Goal: Task Accomplishment & Management: Use online tool/utility

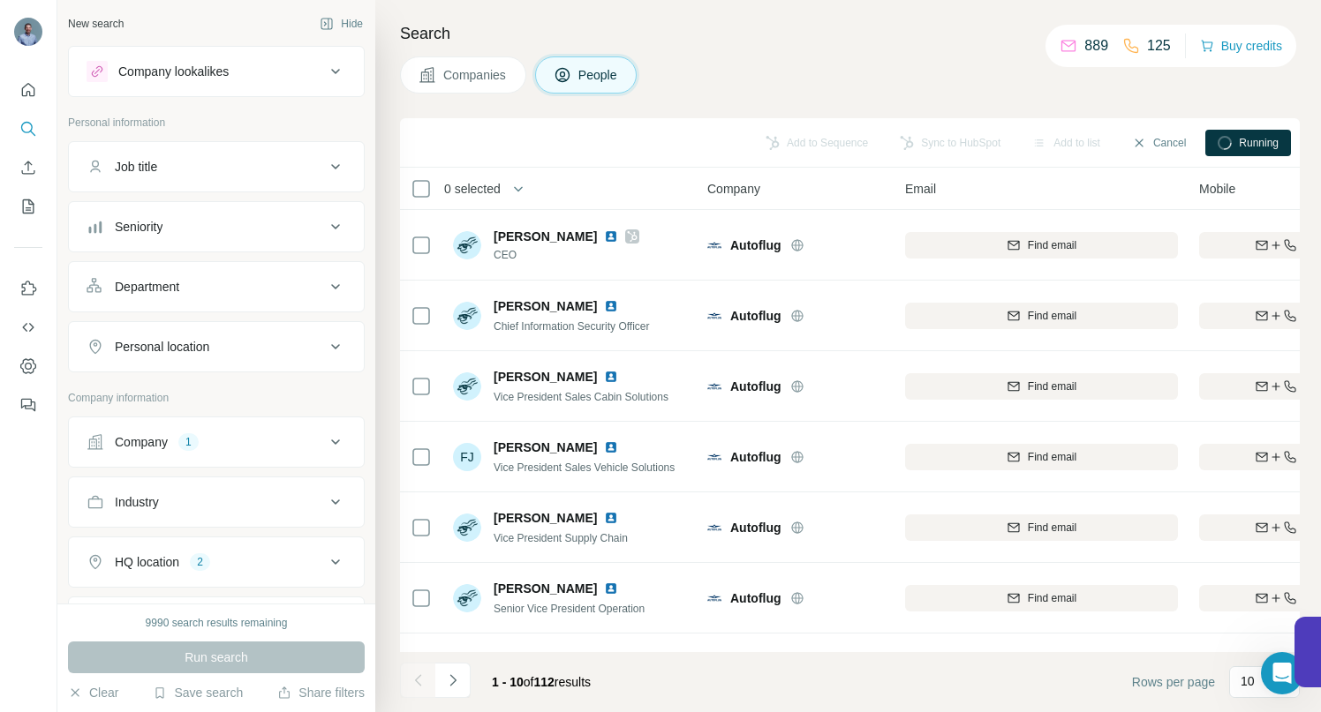
click at [325, 438] on icon at bounding box center [335, 442] width 21 height 21
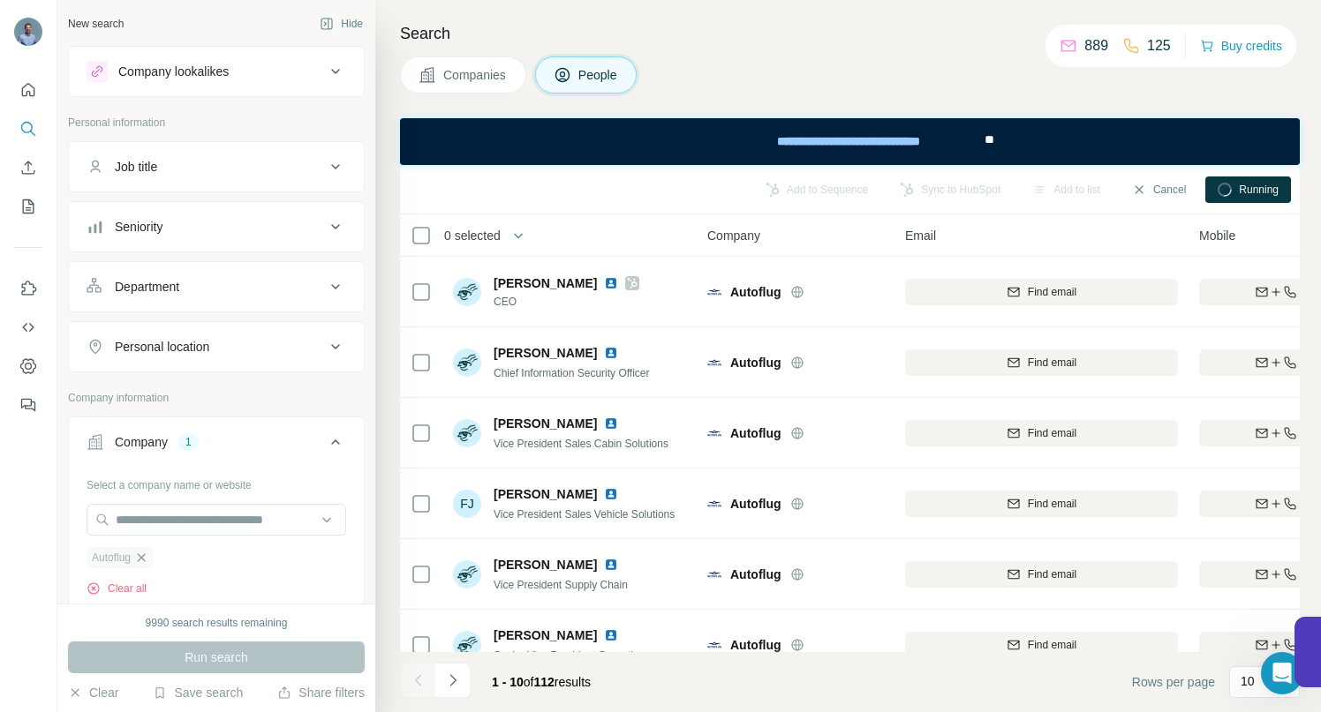
click at [143, 561] on icon "button" at bounding box center [141, 558] width 14 height 14
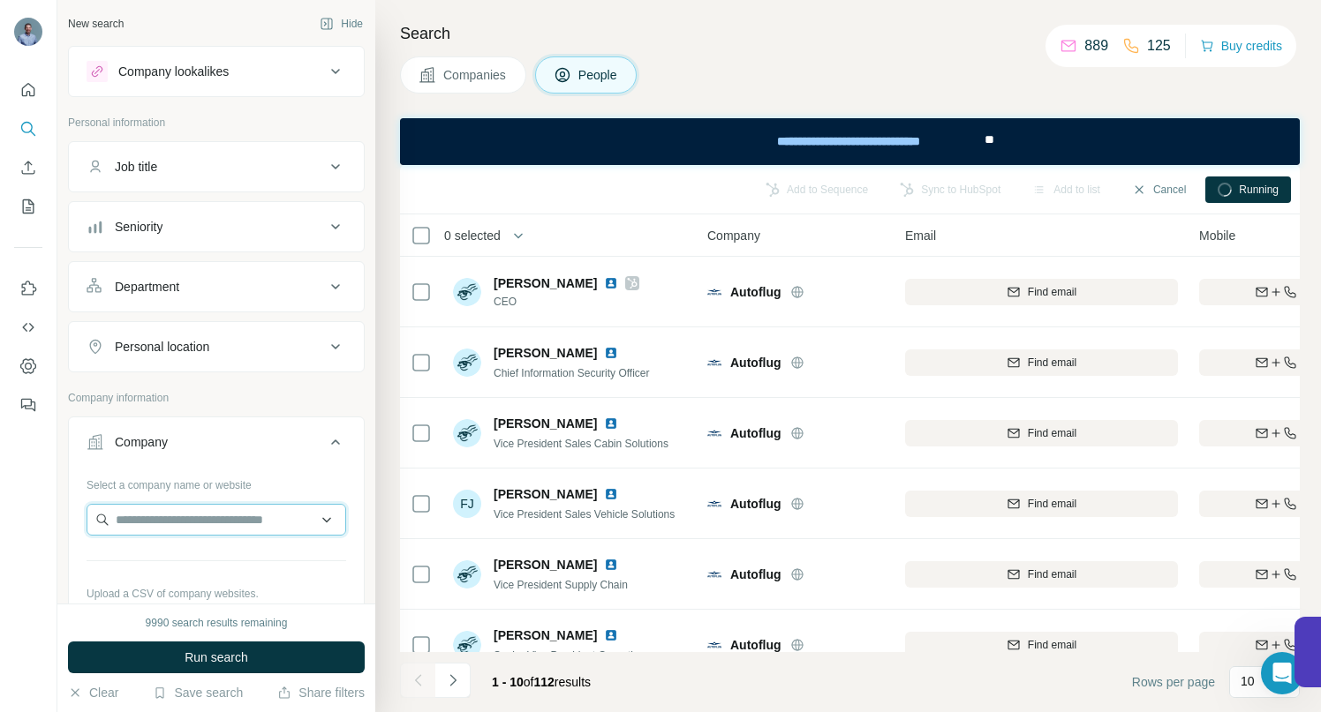
click at [147, 528] on input "text" at bounding box center [217, 520] width 260 height 32
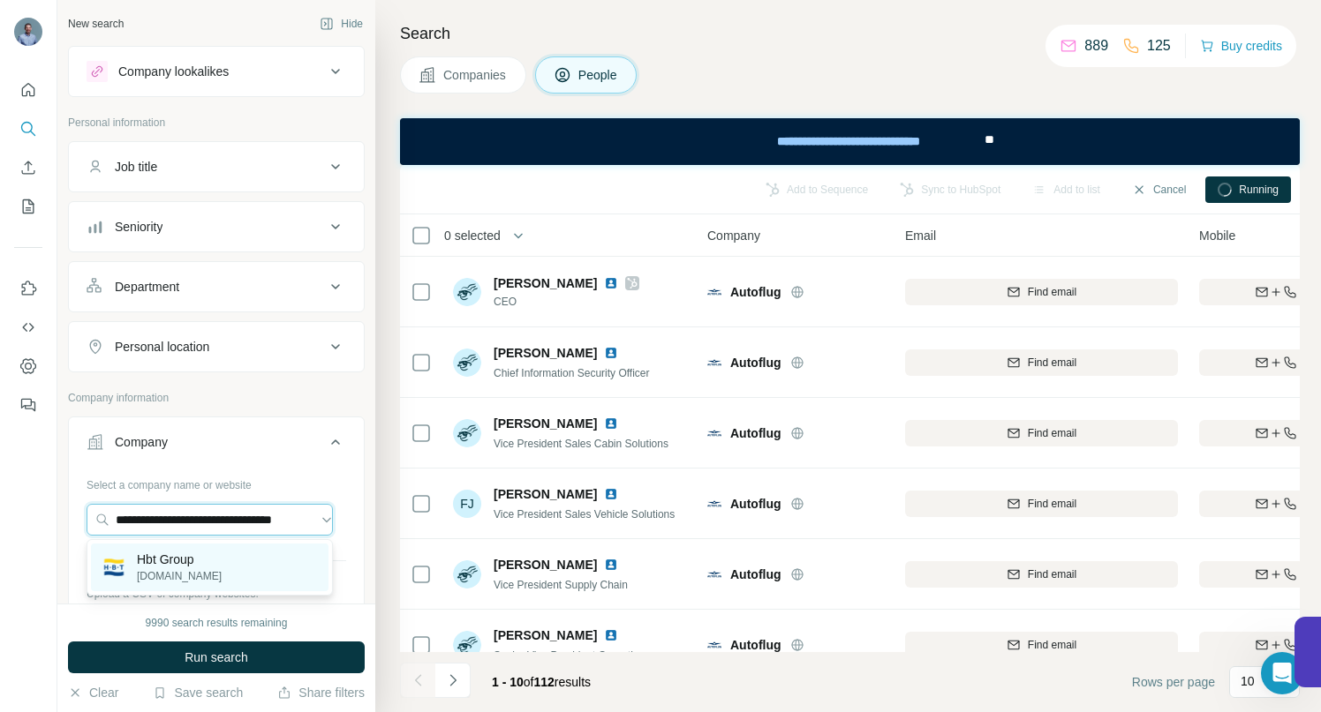
type input "**********"
click at [172, 569] on p "[DOMAIN_NAME]" at bounding box center [179, 577] width 85 height 16
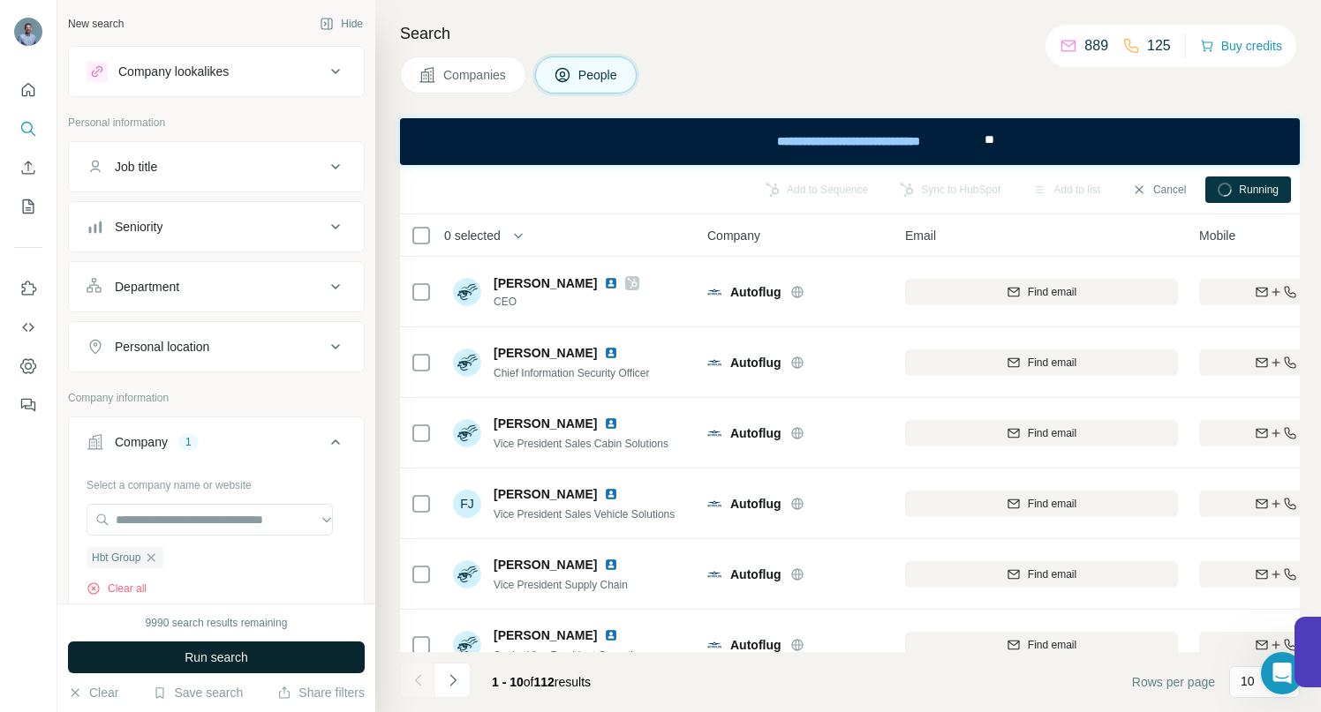
click at [199, 655] on span "Run search" at bounding box center [217, 658] width 64 height 18
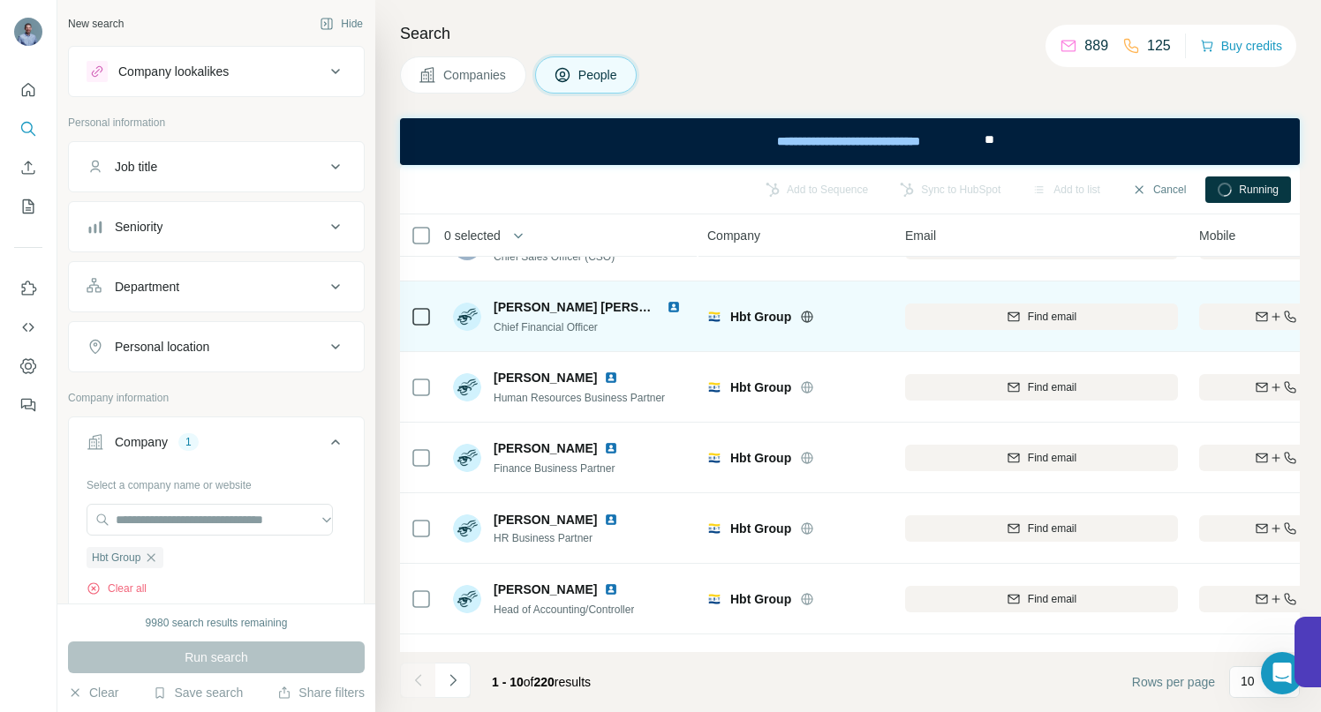
scroll to position [320, 0]
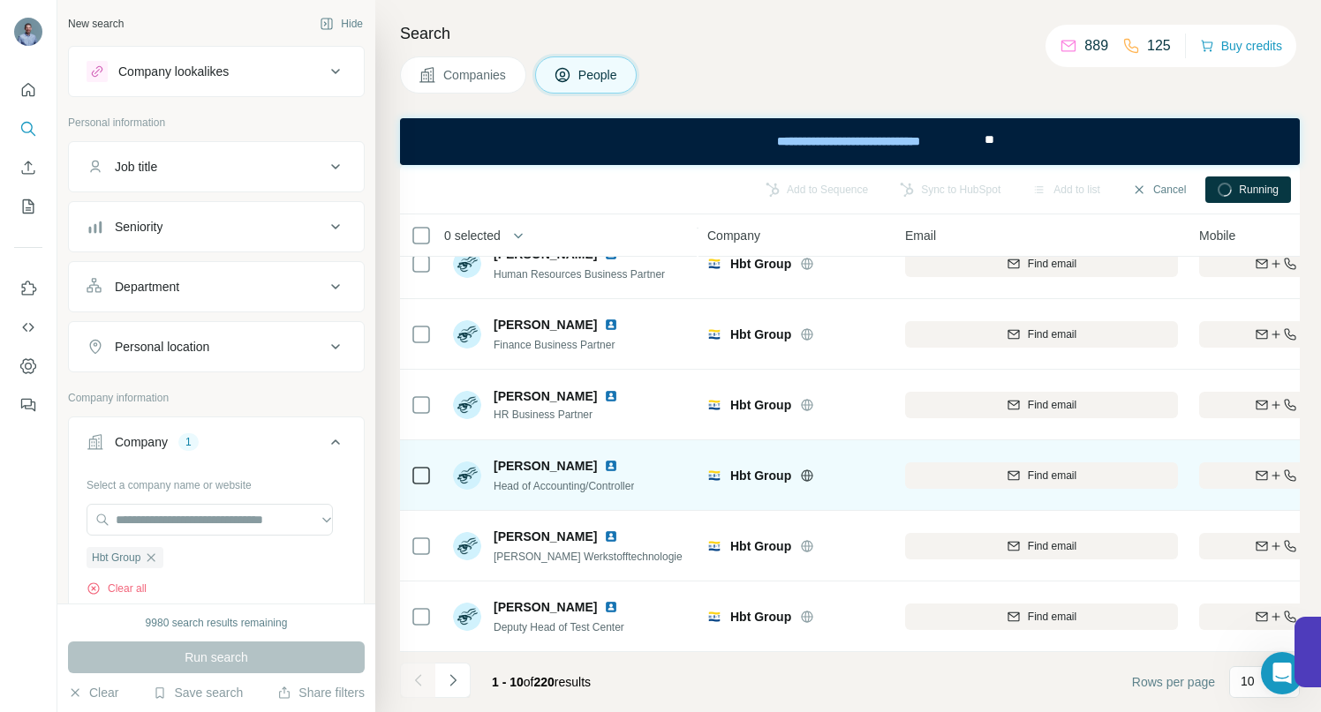
click at [604, 459] on img at bounding box center [611, 466] width 14 height 14
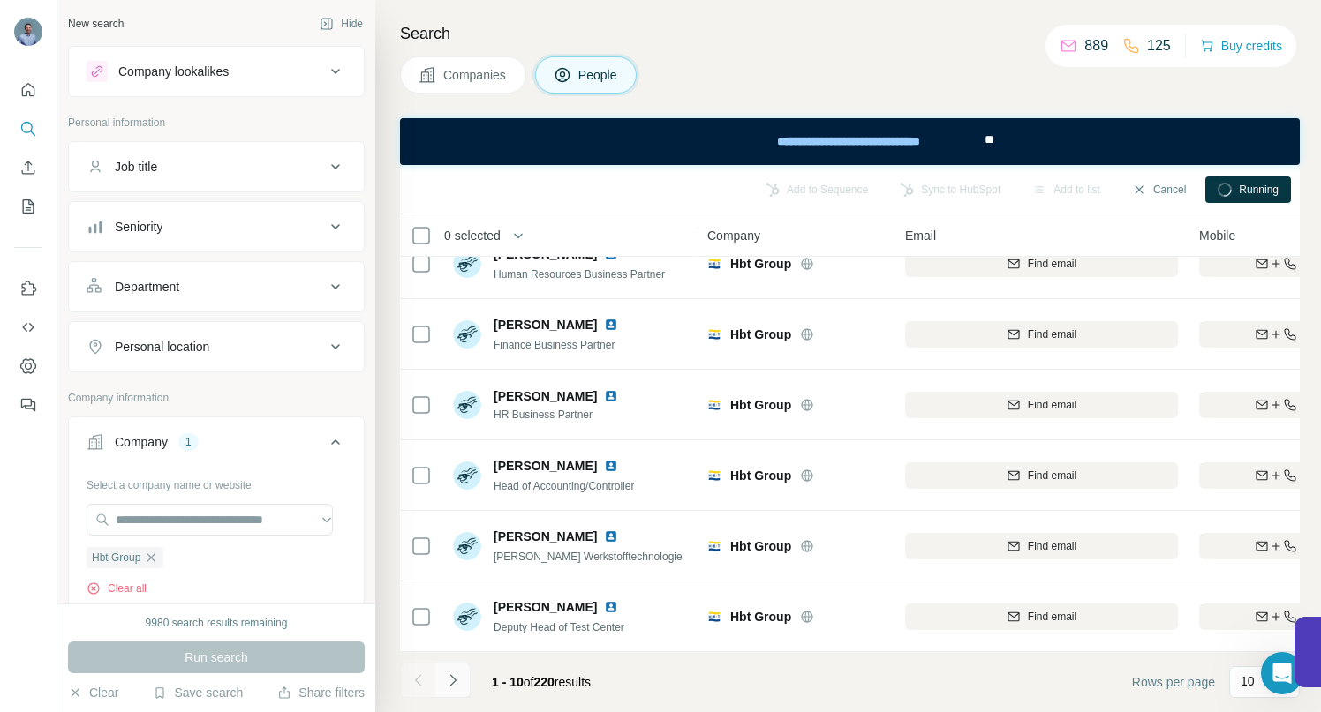
click at [460, 685] on icon "Navigate to next page" at bounding box center [453, 681] width 18 height 18
click at [455, 679] on icon "Navigate to next page" at bounding box center [452, 679] width 6 height 11
click at [454, 680] on icon "Navigate to next page" at bounding box center [453, 681] width 18 height 18
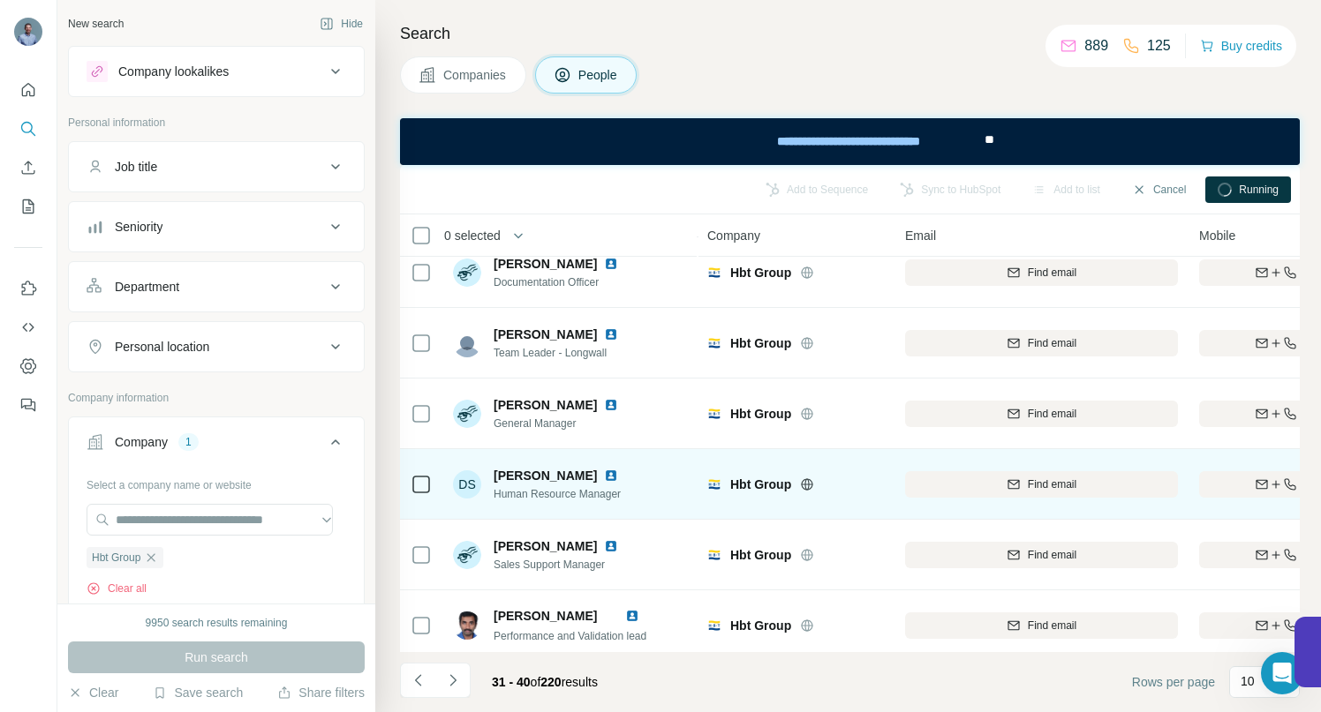
scroll to position [0, 0]
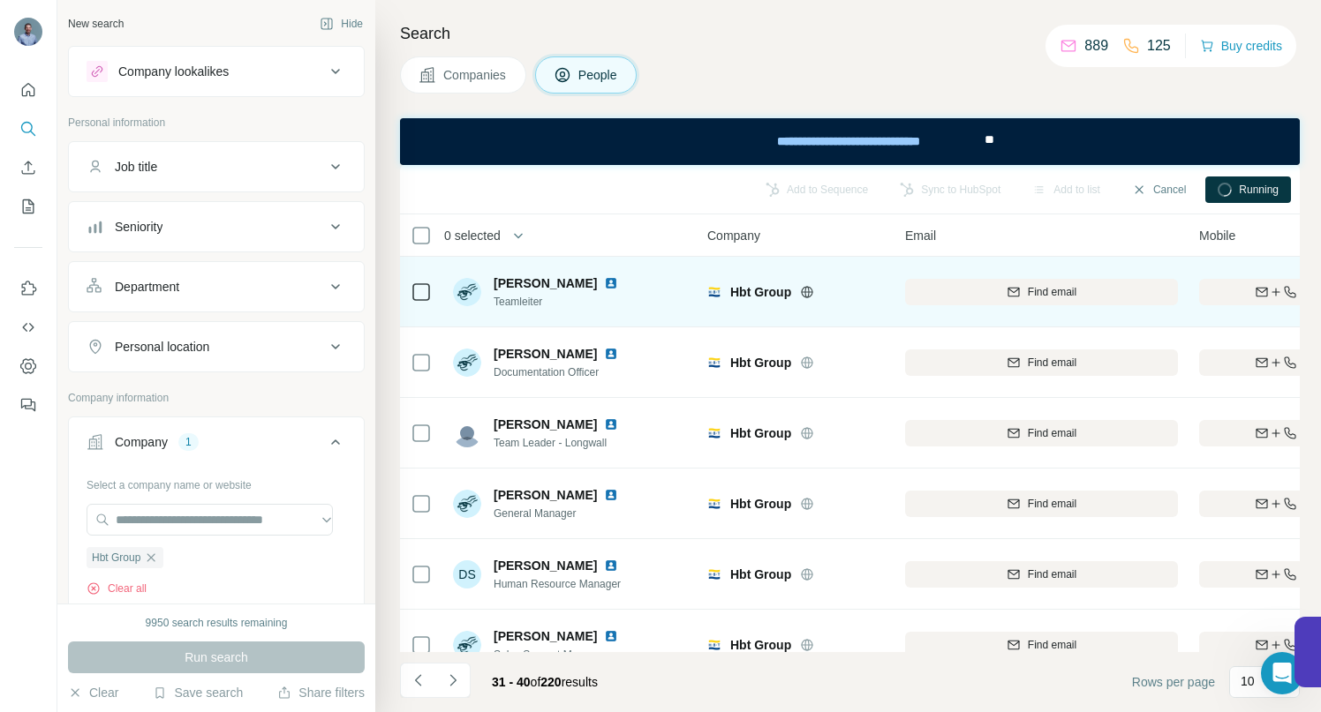
click at [611, 282] on img at bounding box center [611, 283] width 14 height 14
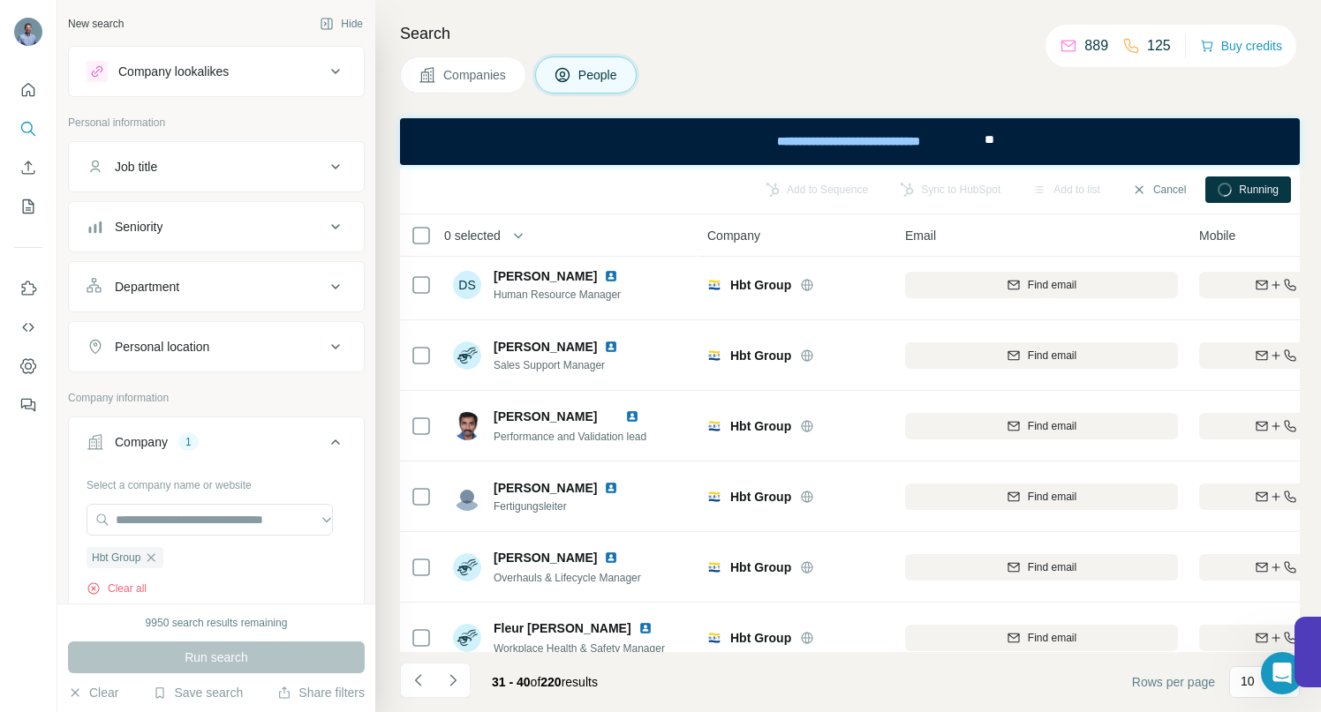
scroll to position [320, 0]
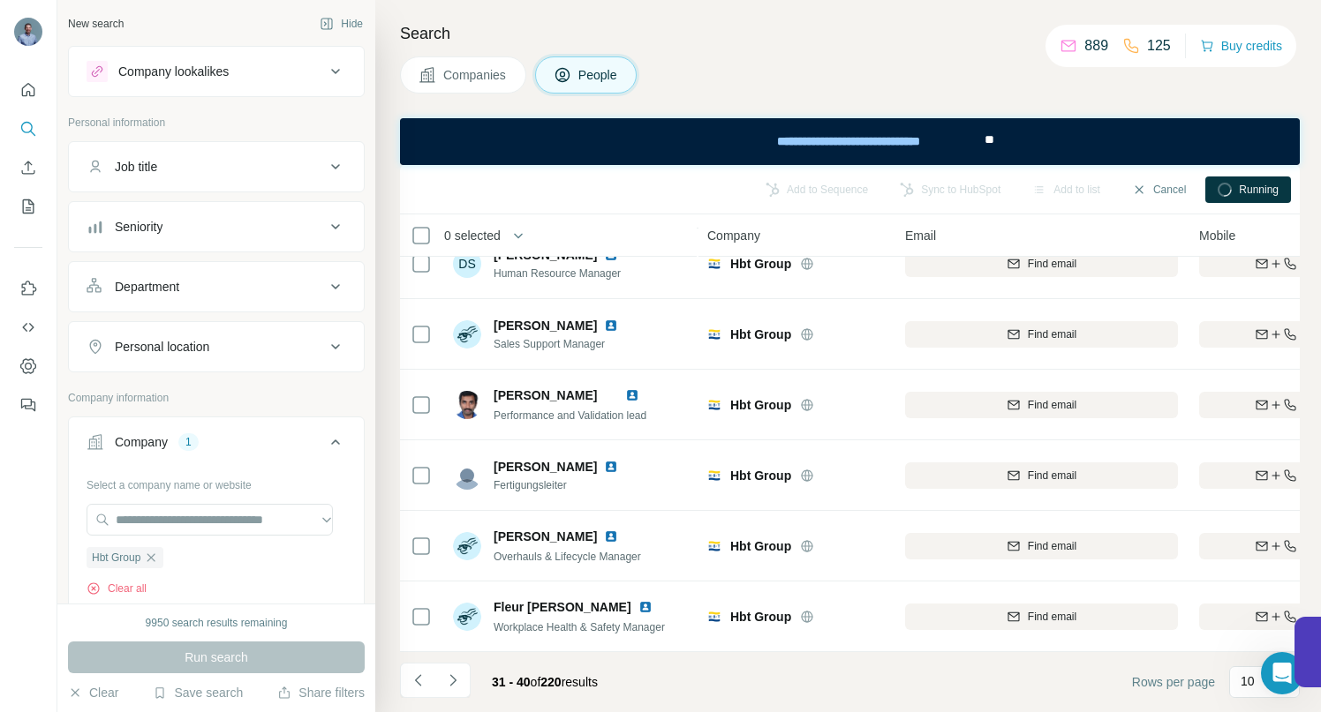
click at [456, 682] on icon "Navigate to next page" at bounding box center [453, 681] width 18 height 18
click at [464, 682] on button "Navigate to next page" at bounding box center [452, 680] width 35 height 35
click at [453, 681] on icon "Navigate to next page" at bounding box center [453, 681] width 18 height 18
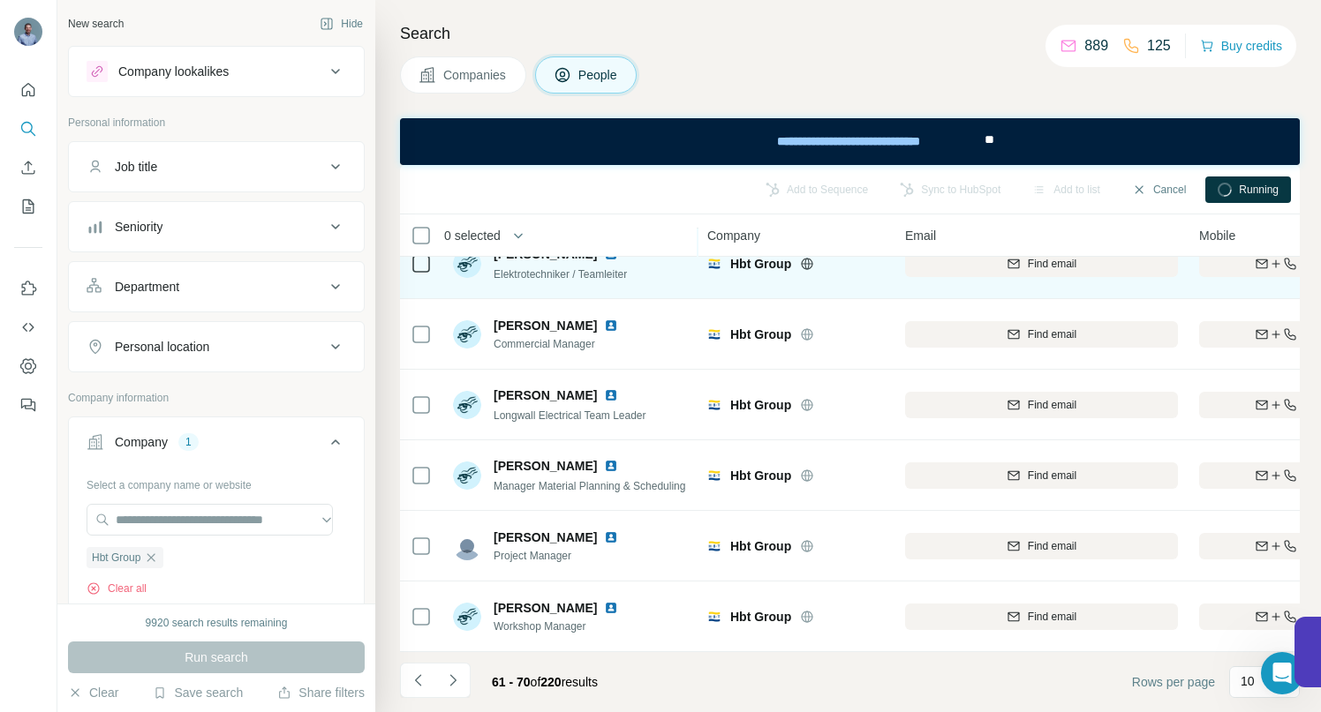
scroll to position [0, 0]
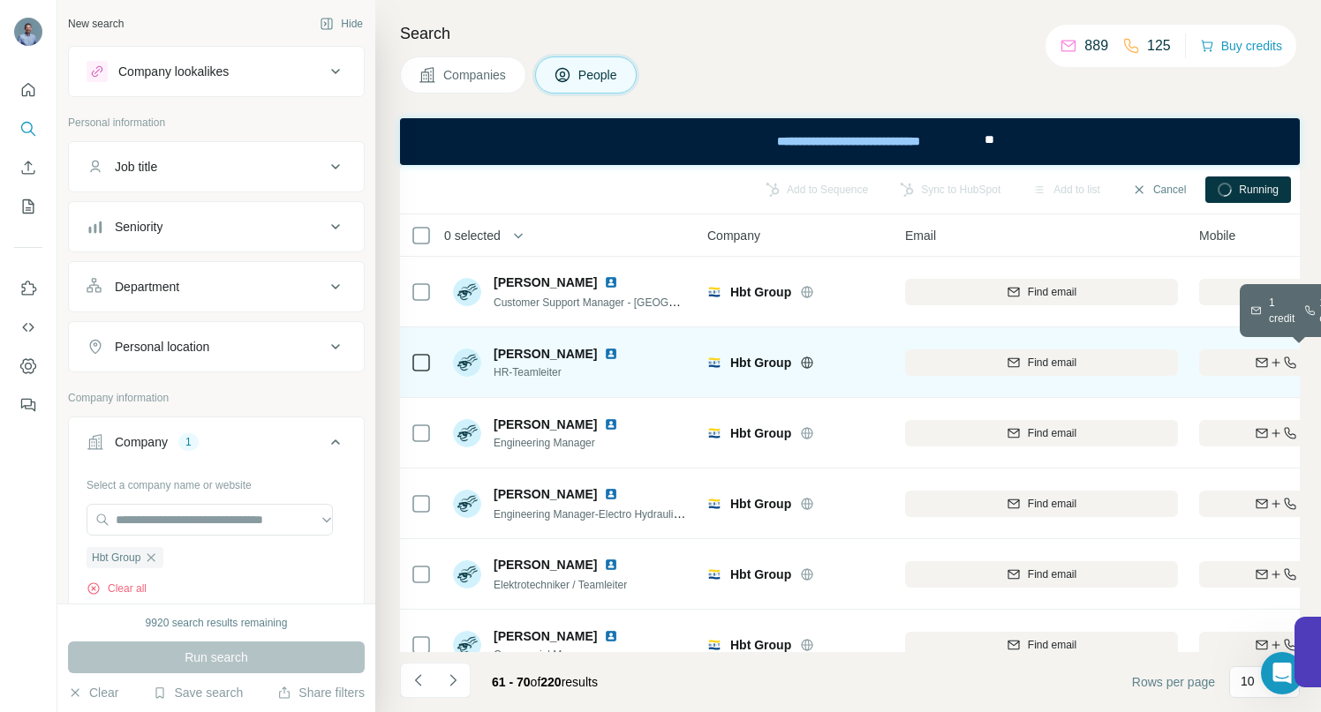
click at [1265, 361] on icon "button" at bounding box center [1261, 362] width 11 height 9
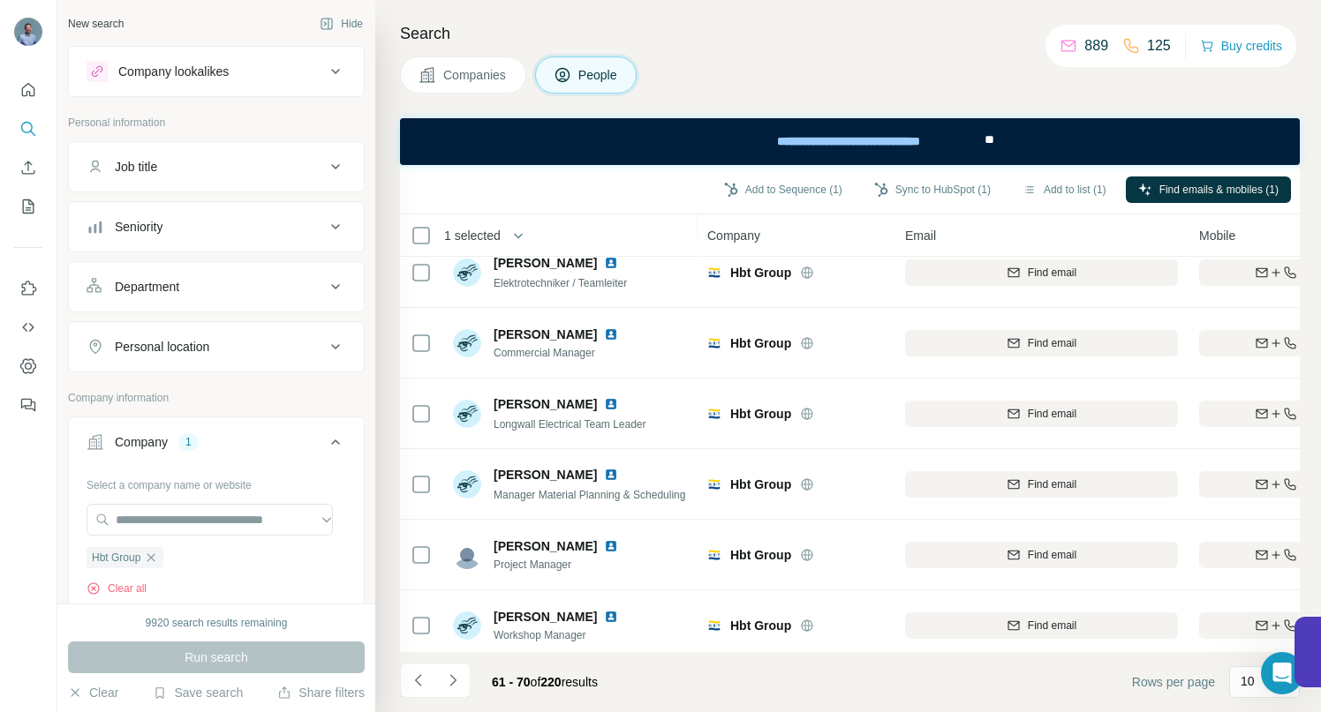
scroll to position [320, 0]
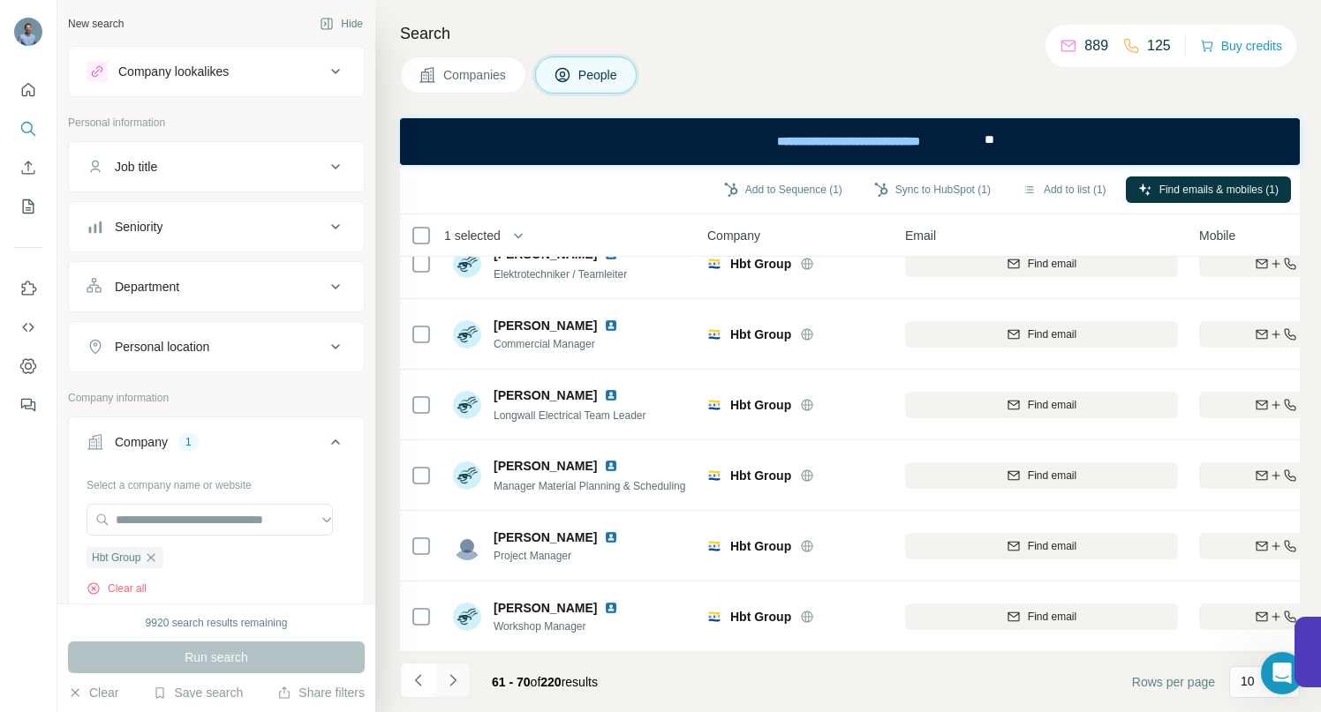
click at [457, 680] on icon "Navigate to next page" at bounding box center [453, 681] width 18 height 18
click at [454, 674] on icon "Navigate to next page" at bounding box center [453, 681] width 18 height 18
click at [450, 675] on icon "Navigate to next page" at bounding box center [452, 679] width 6 height 11
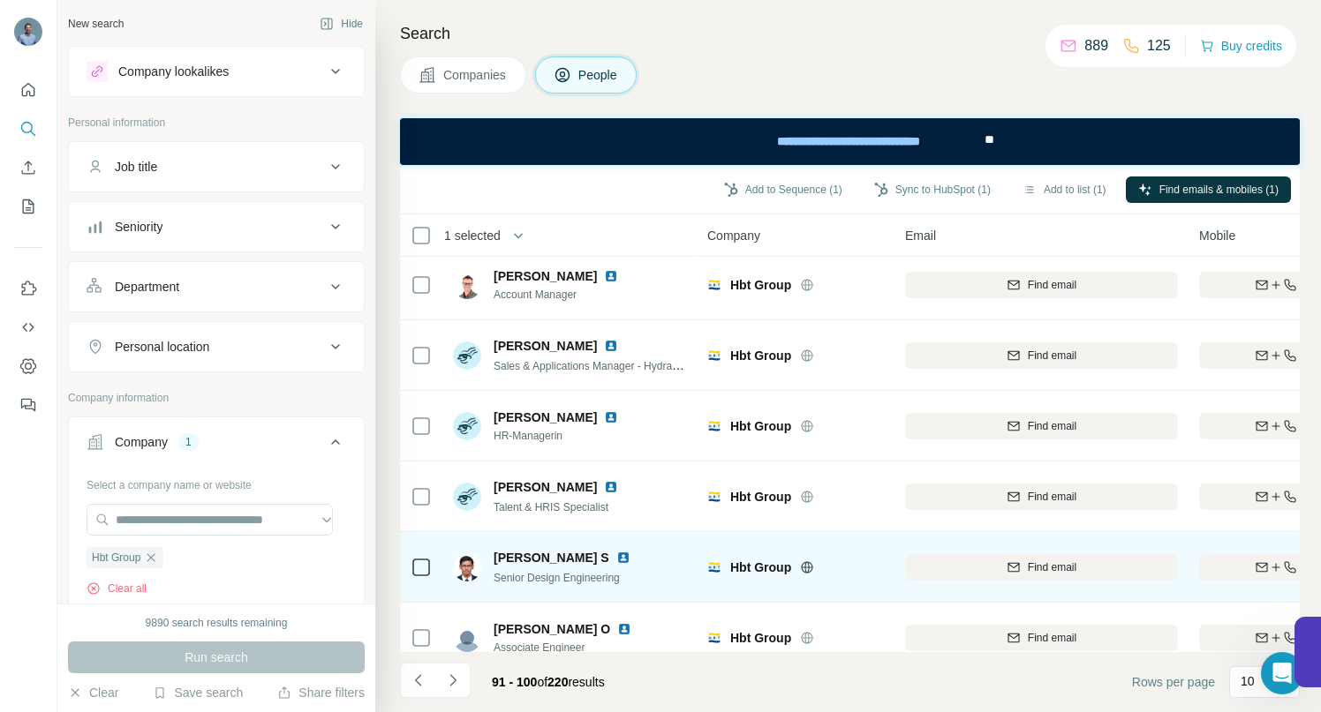
scroll to position [0, 0]
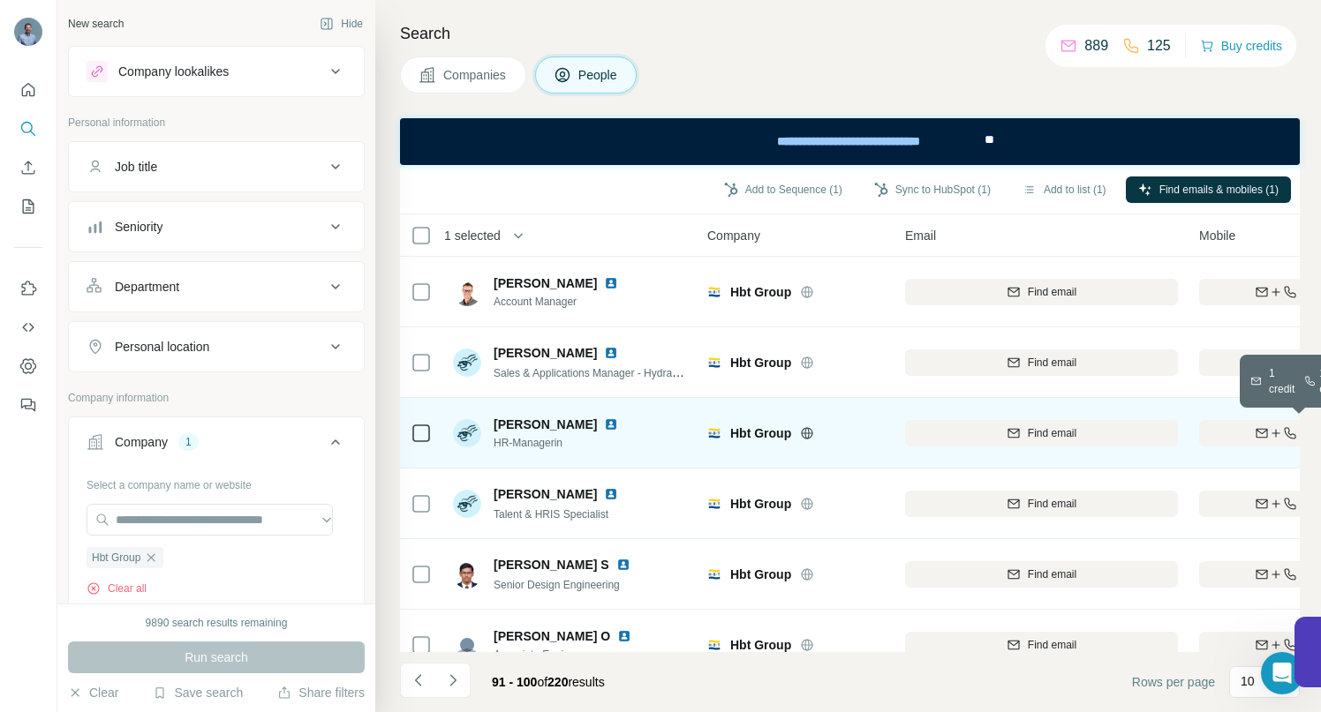
click at [1230, 428] on div "Find both" at bounding box center [1302, 434] width 206 height 16
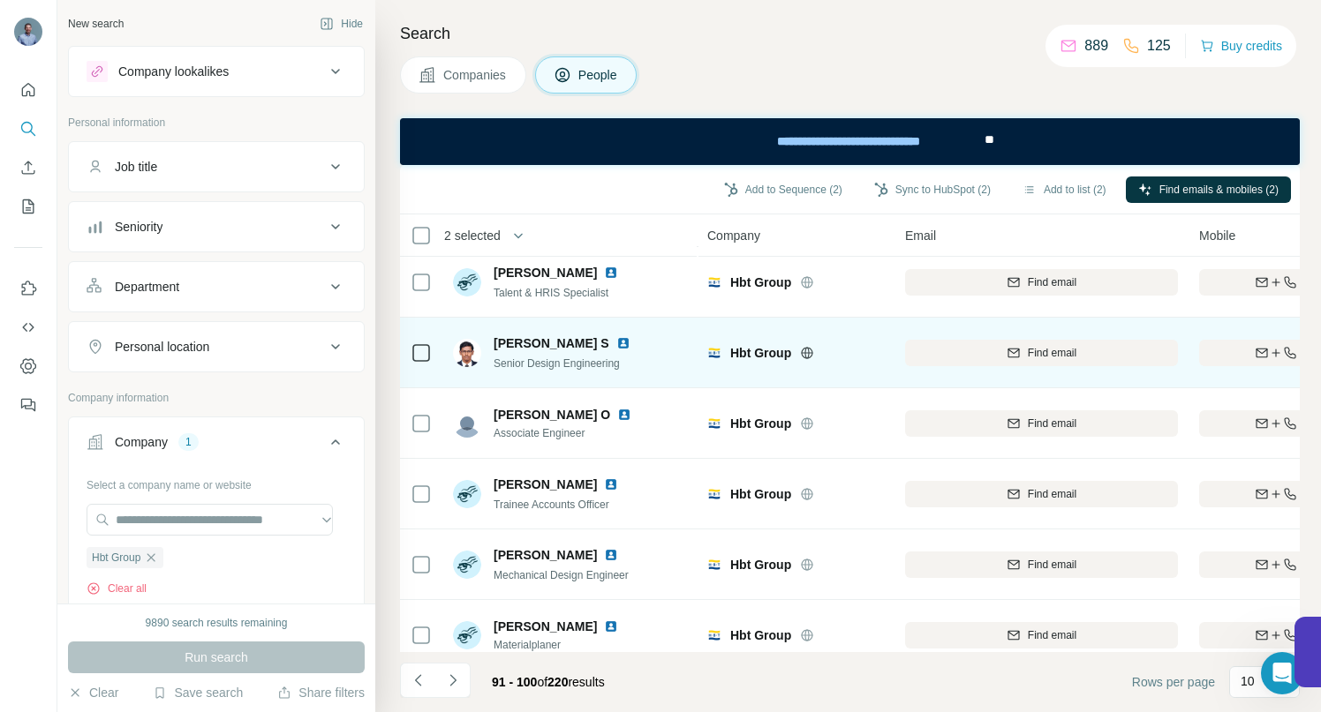
scroll to position [320, 0]
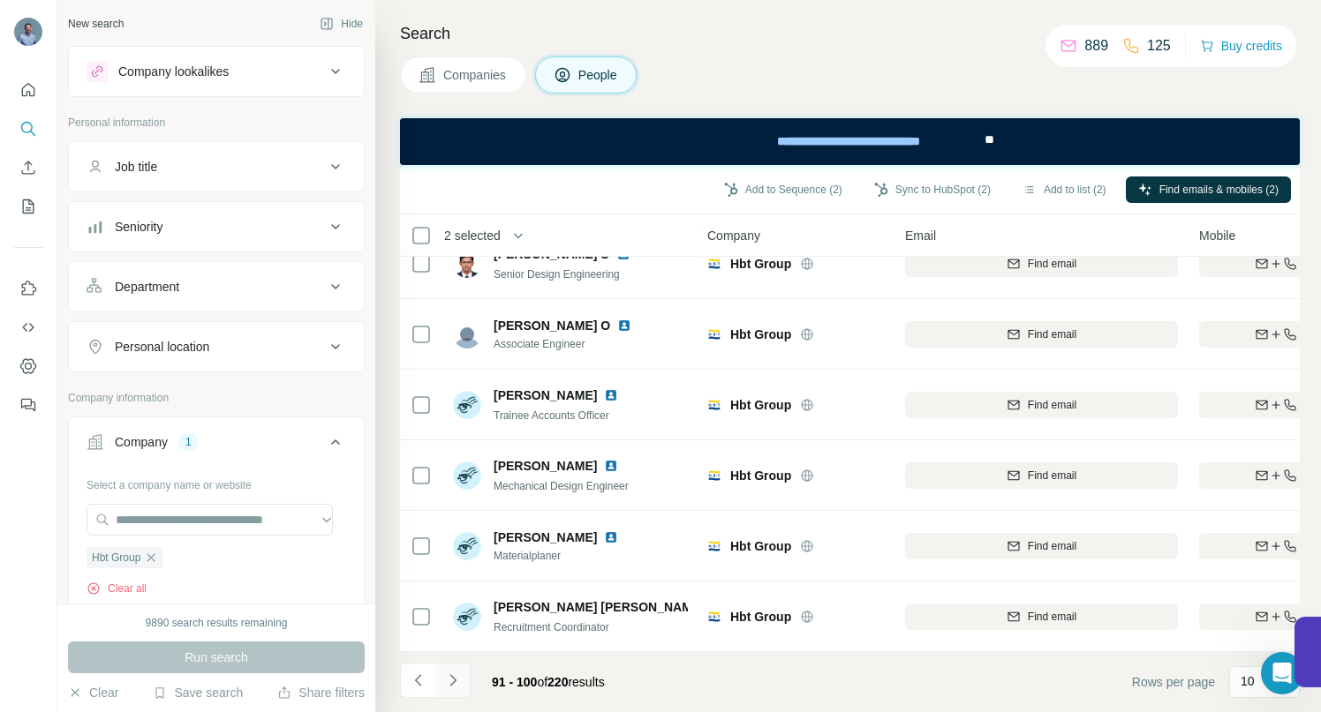
click at [457, 677] on icon "Navigate to next page" at bounding box center [453, 681] width 18 height 18
click at [454, 681] on icon "Navigate to next page" at bounding box center [452, 679] width 6 height 11
drag, startPoint x: 451, startPoint y: 679, endPoint x: 472, endPoint y: 650, distance: 36.0
click at [451, 679] on icon "Navigate to next page" at bounding box center [453, 681] width 18 height 18
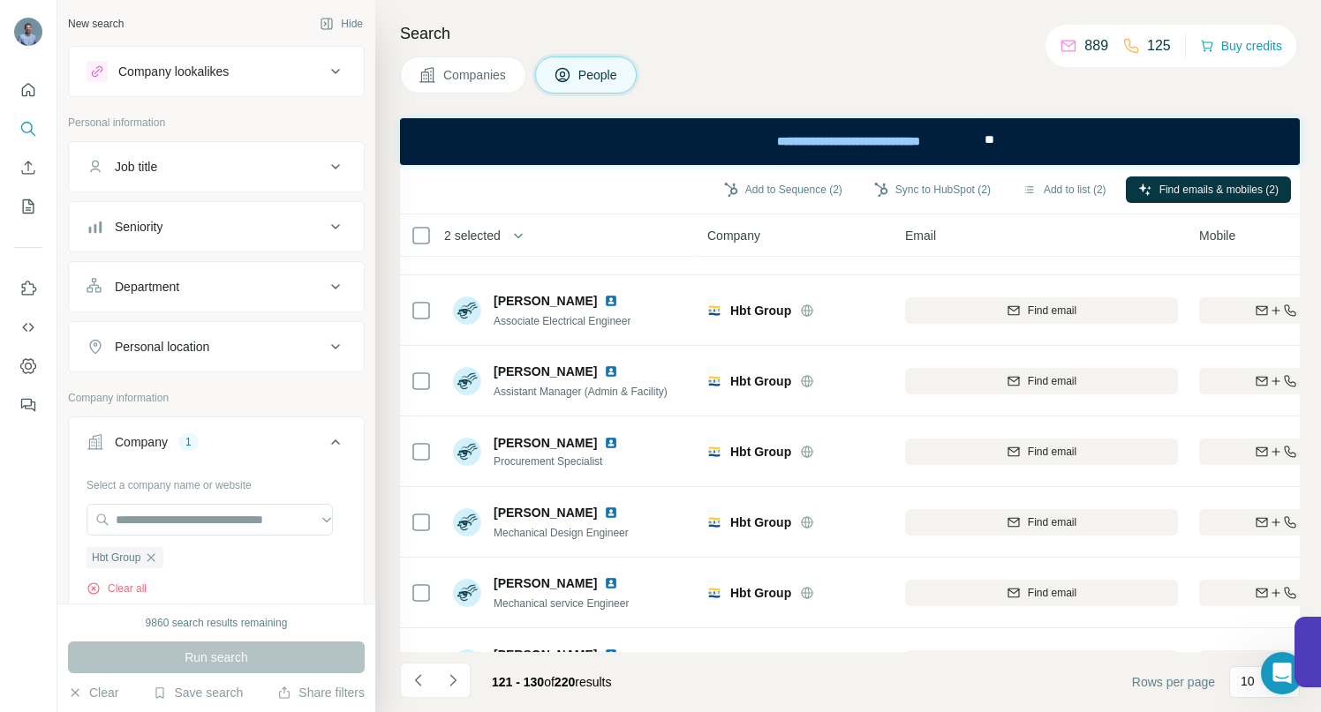
scroll to position [301, 0]
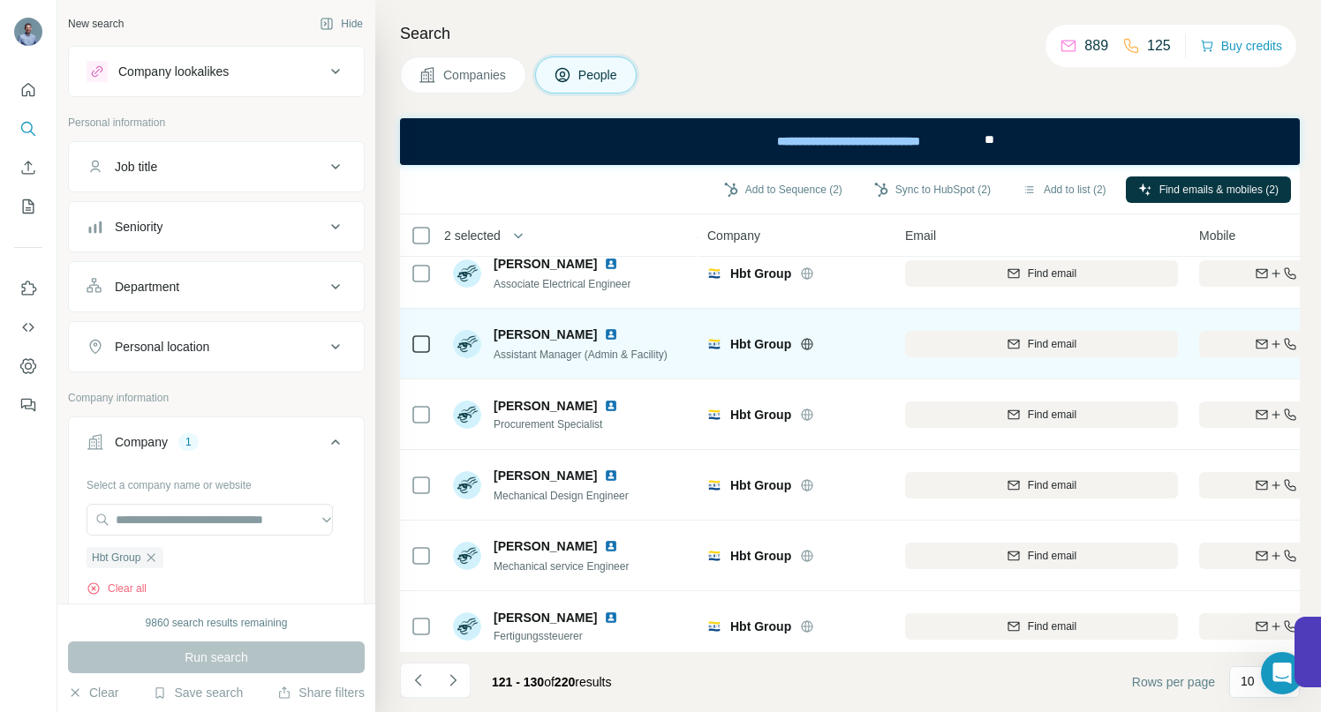
click at [618, 335] on img at bounding box center [611, 335] width 14 height 14
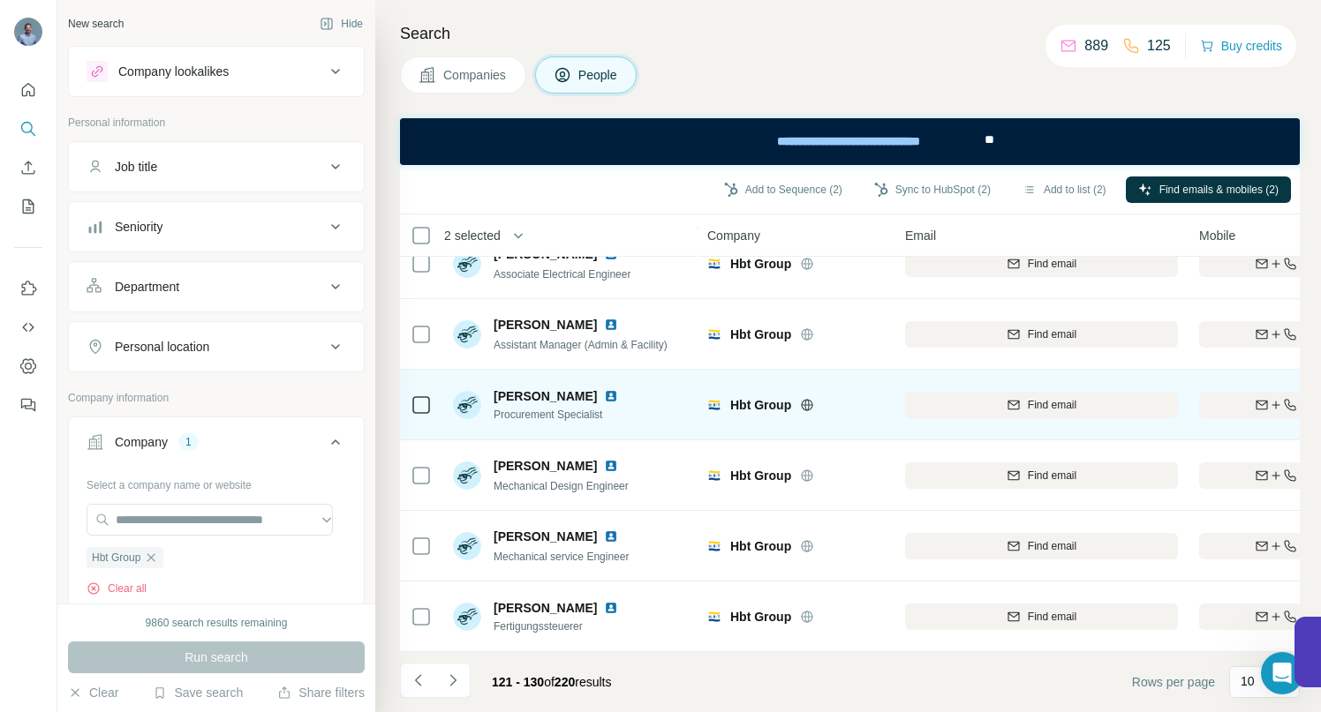
scroll to position [320, 0]
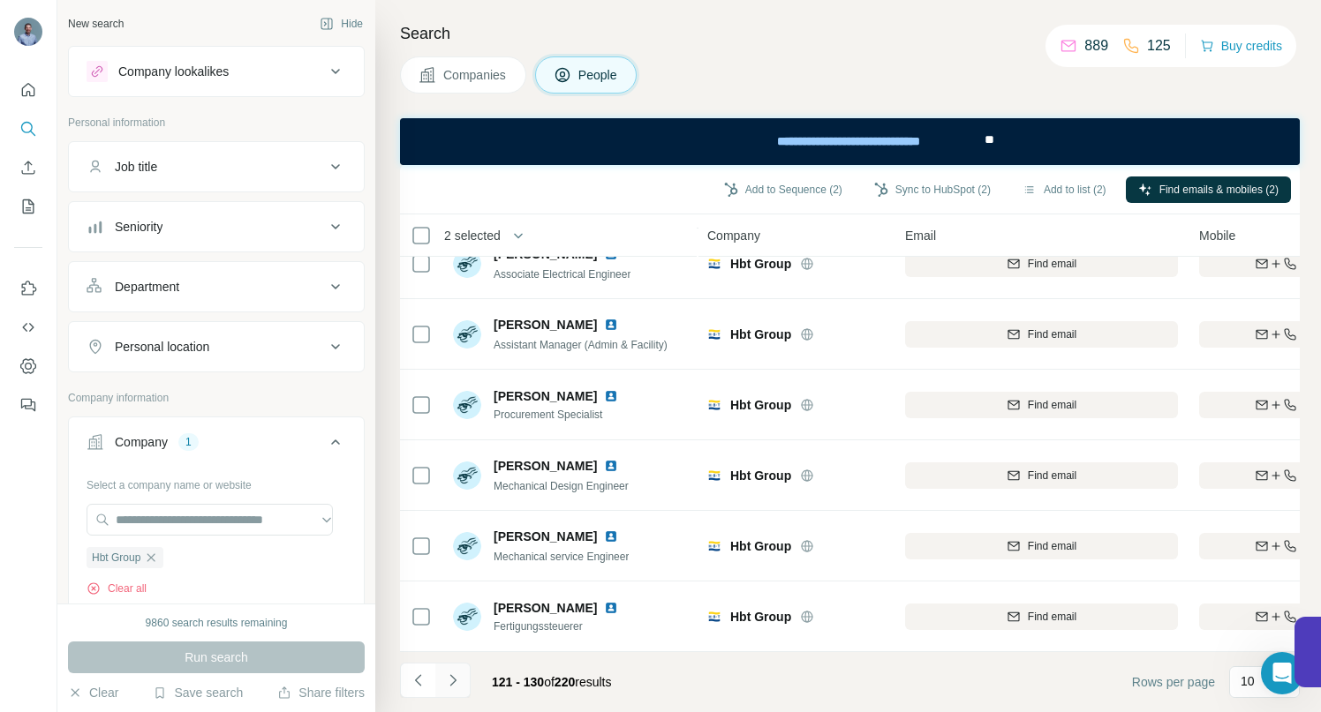
click at [456, 678] on icon "Navigate to next page" at bounding box center [453, 681] width 18 height 18
click at [453, 686] on icon "Navigate to next page" at bounding box center [453, 681] width 18 height 18
click at [455, 682] on icon "Navigate to next page" at bounding box center [453, 681] width 18 height 18
click at [456, 678] on icon "Navigate to next page" at bounding box center [453, 681] width 18 height 18
click at [456, 677] on icon "Navigate to next page" at bounding box center [453, 681] width 18 height 18
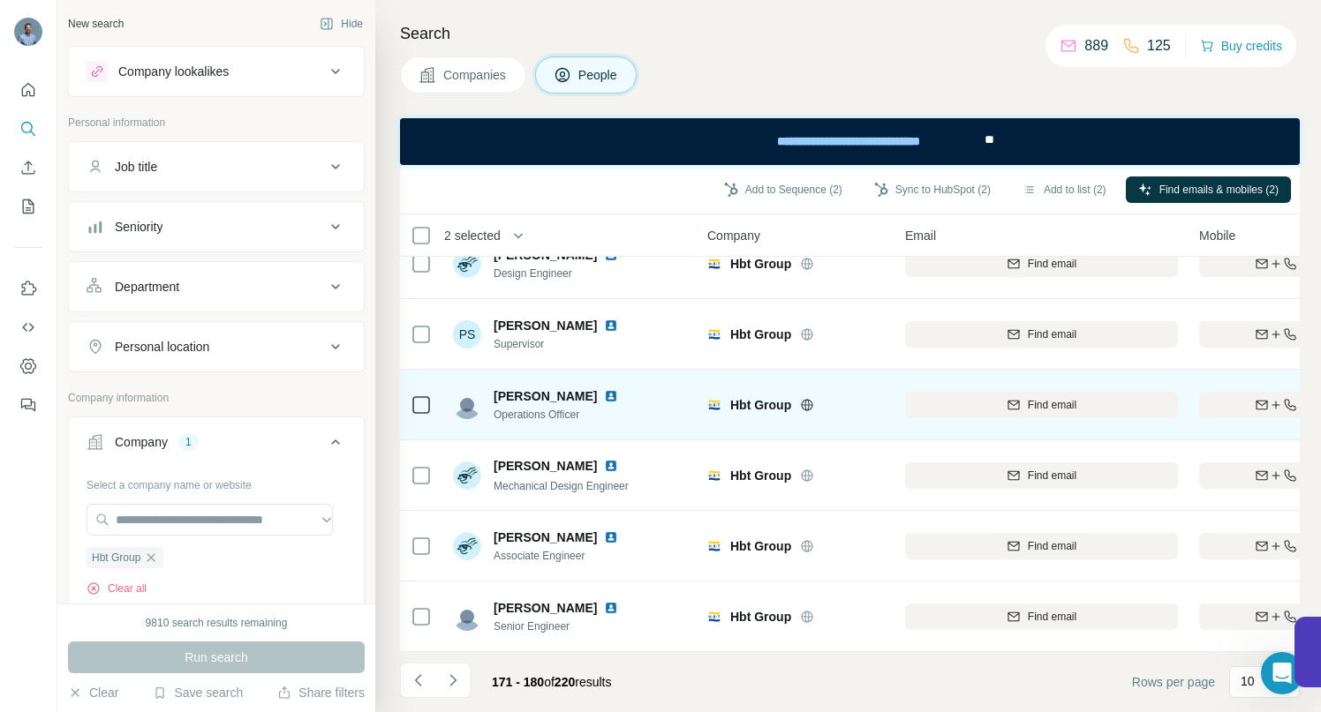
click at [604, 389] on img at bounding box center [611, 396] width 14 height 14
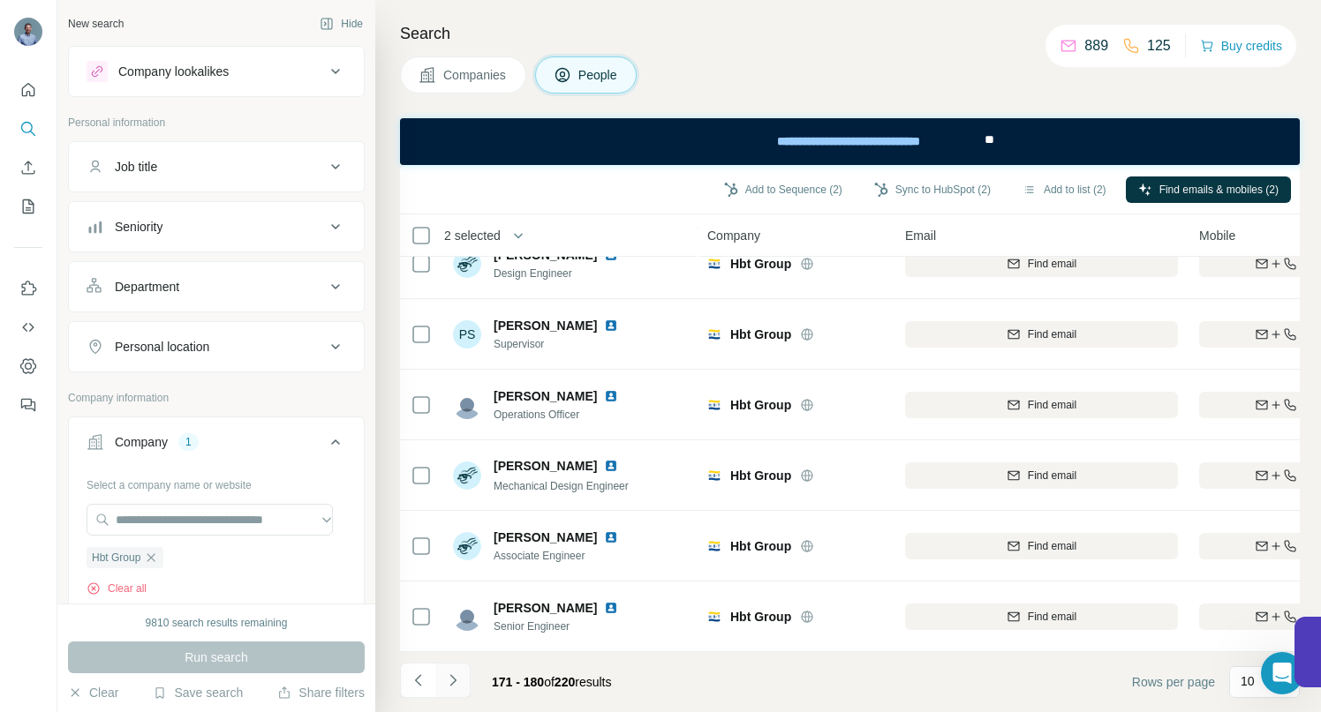
click at [456, 682] on icon "Navigate to next page" at bounding box center [453, 681] width 18 height 18
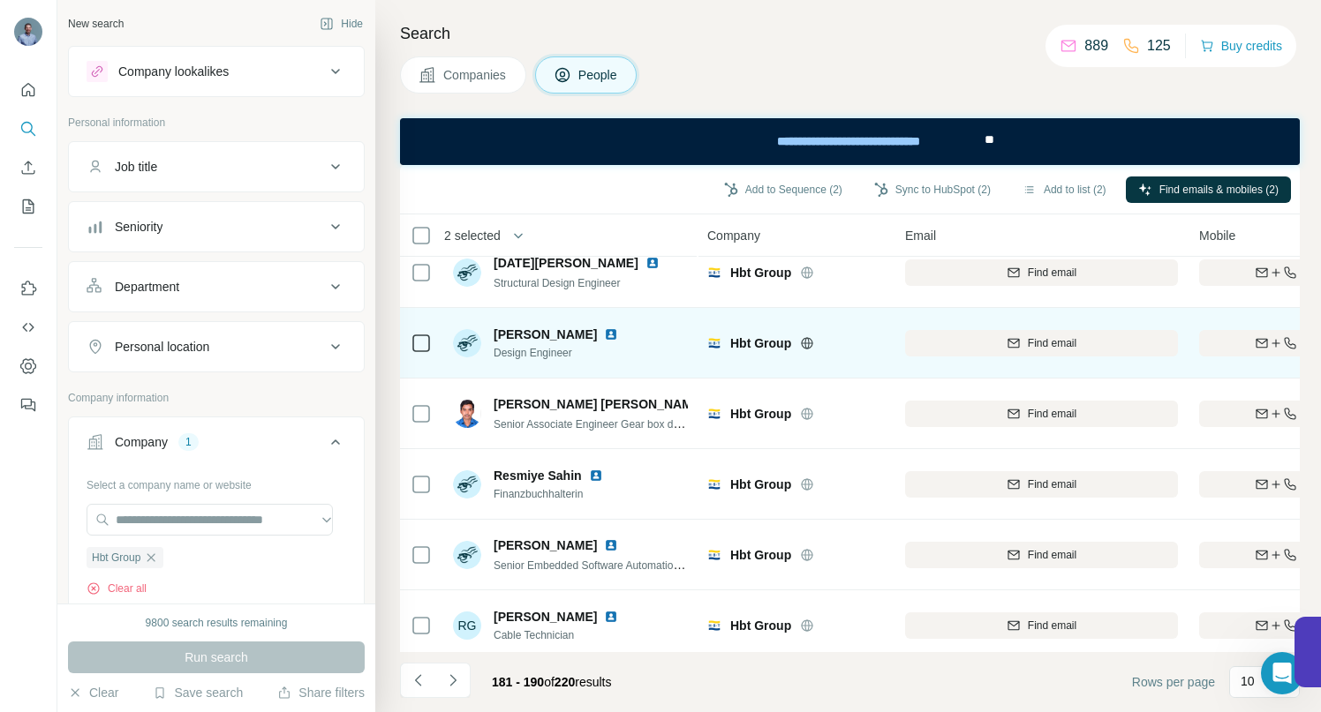
scroll to position [22, 0]
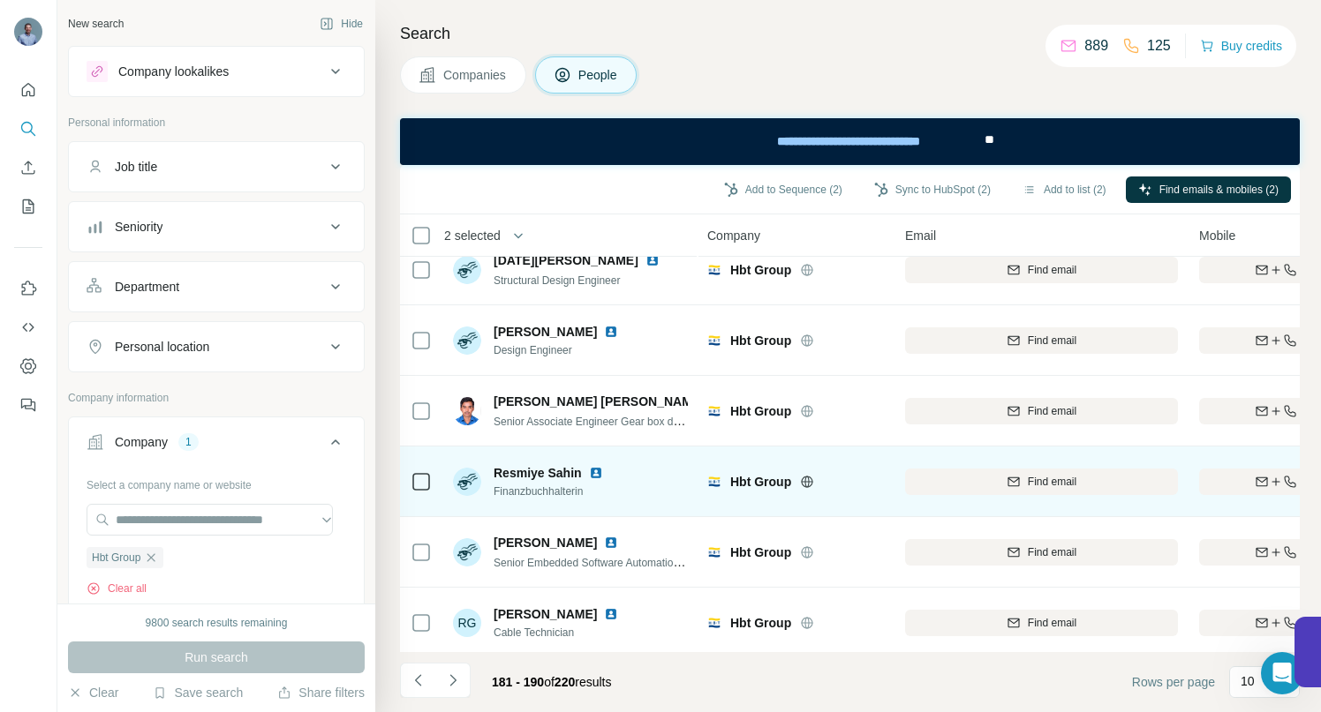
click at [596, 475] on img at bounding box center [596, 473] width 14 height 14
click at [1203, 476] on div "Find both" at bounding box center [1302, 482] width 206 height 16
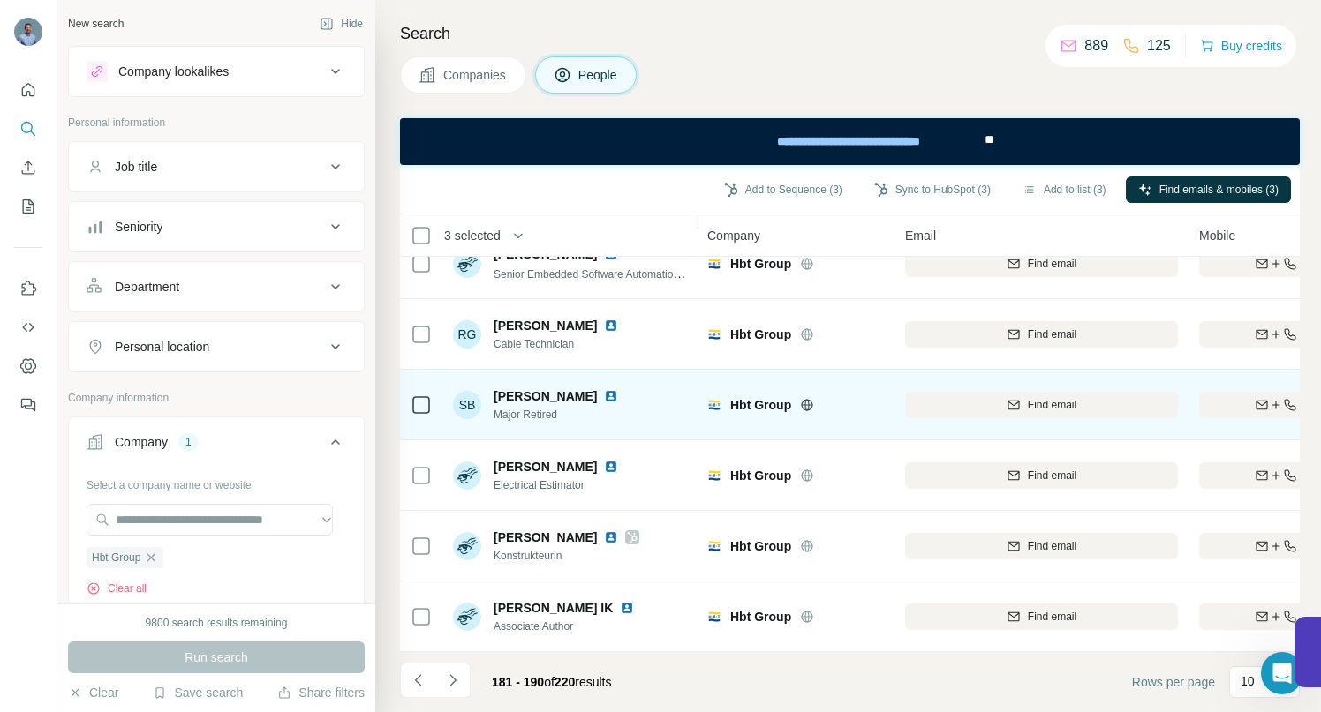
scroll to position [320, 0]
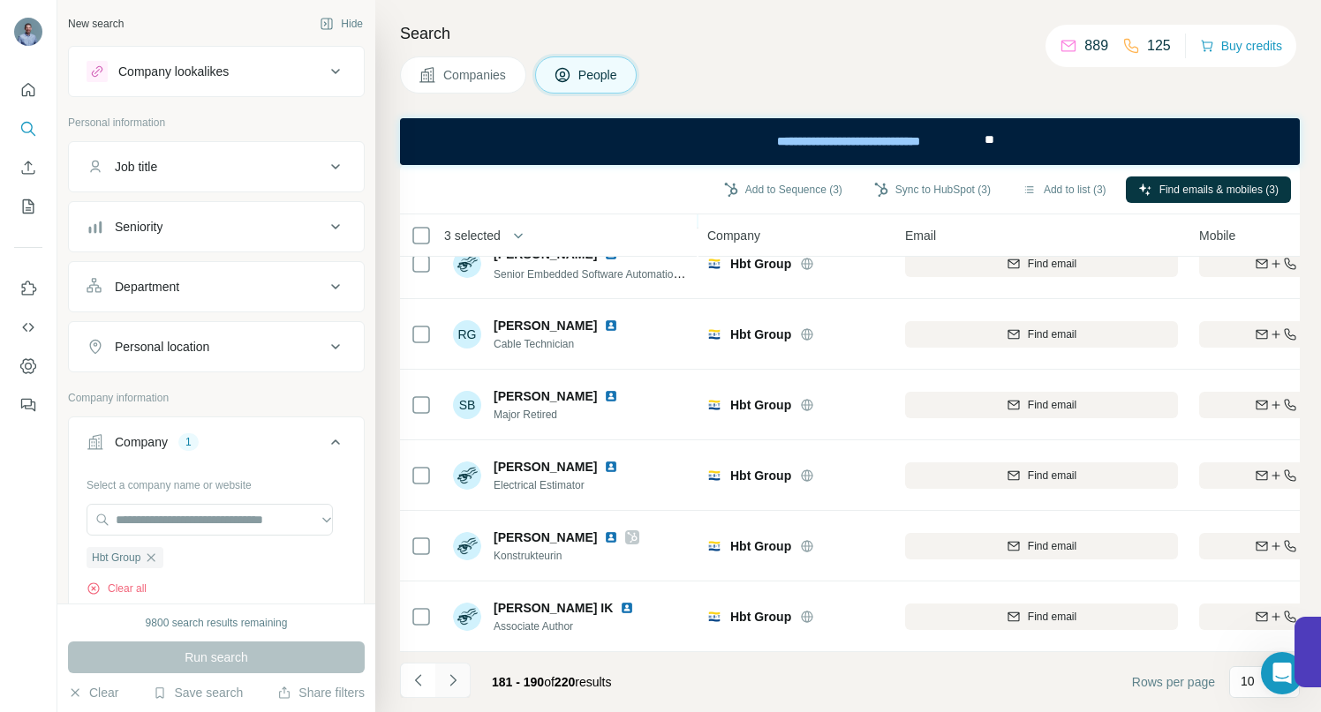
click at [460, 678] on icon "Navigate to next page" at bounding box center [453, 681] width 18 height 18
click at [456, 677] on button "Navigate to next page" at bounding box center [452, 680] width 35 height 35
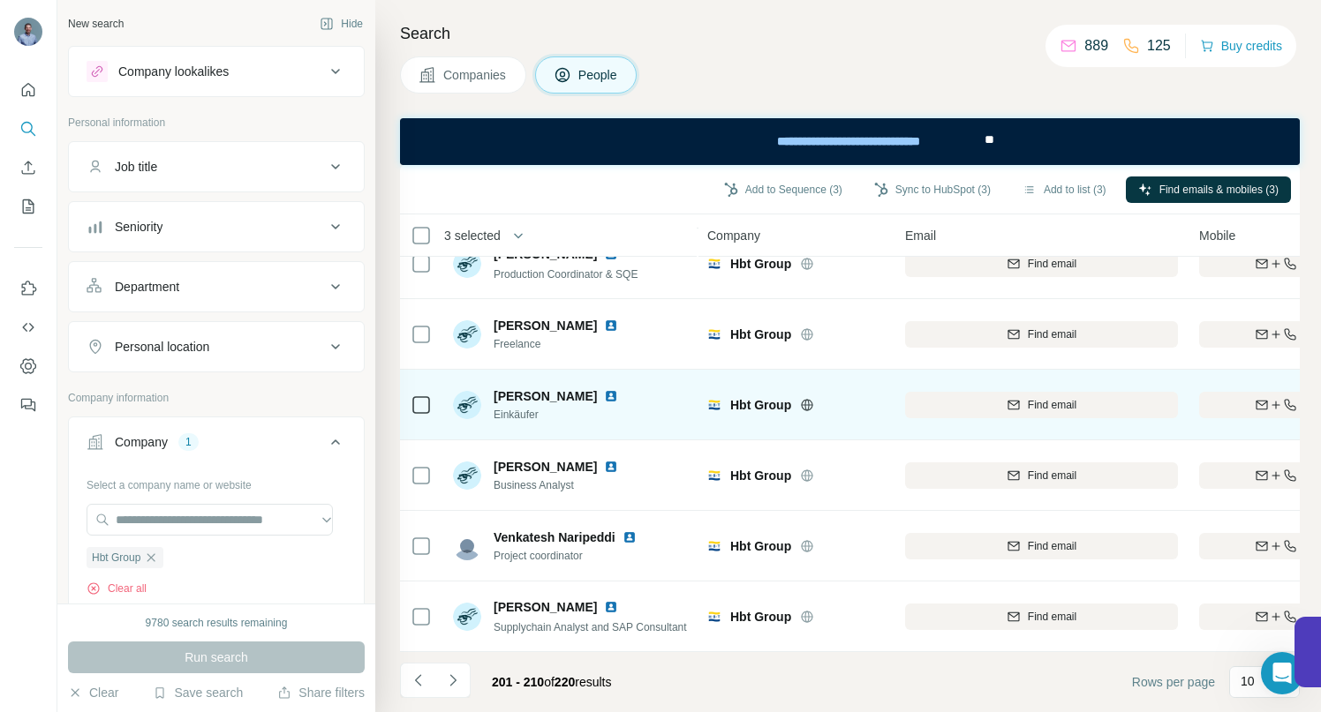
click at [604, 389] on img at bounding box center [611, 396] width 14 height 14
click at [1247, 397] on div "Find both" at bounding box center [1302, 405] width 206 height 16
click at [454, 683] on icon "Navigate to next page" at bounding box center [453, 681] width 18 height 18
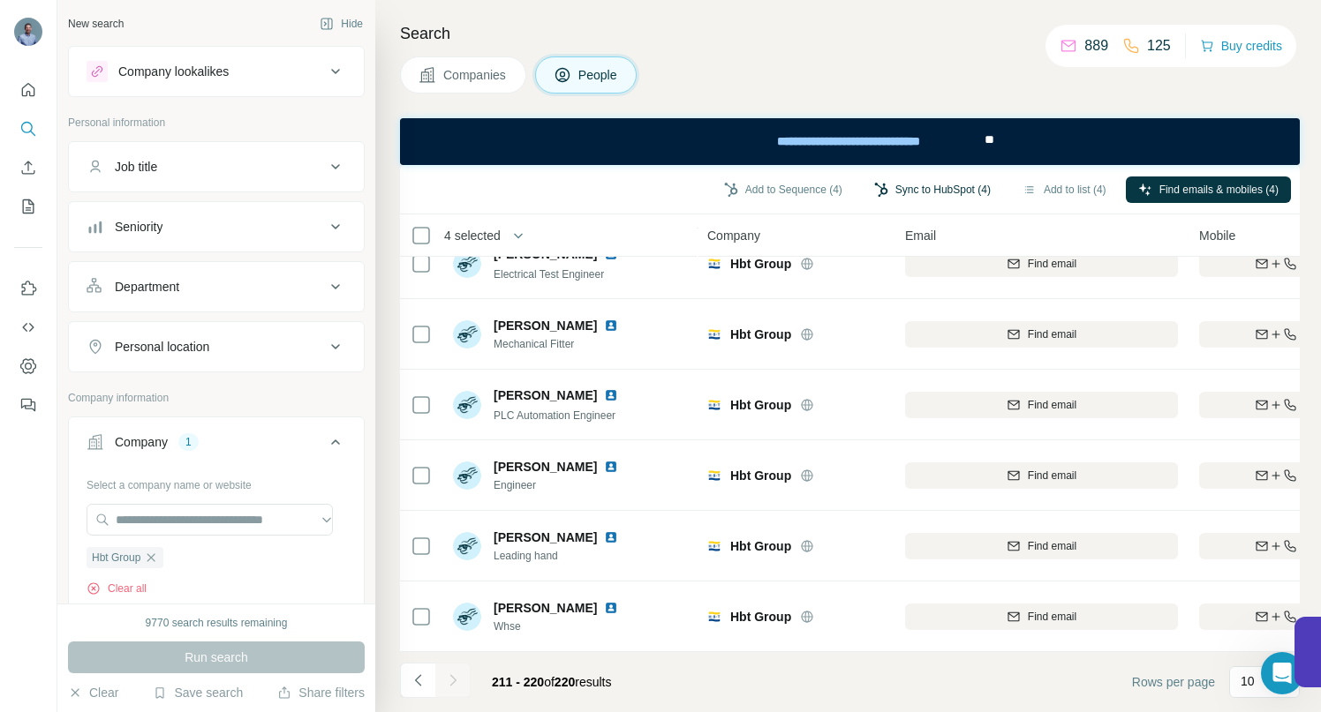
click at [894, 186] on button "Sync to HubSpot (4)" at bounding box center [932, 190] width 141 height 26
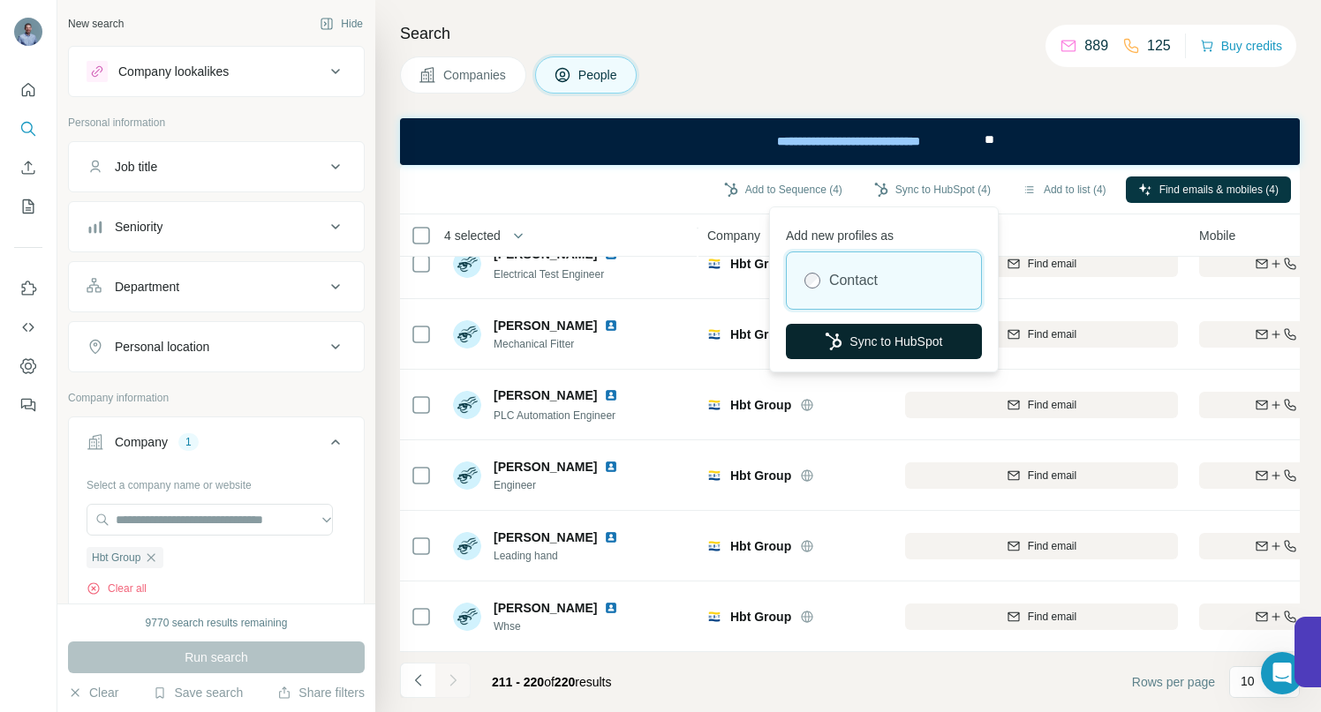
click at [900, 348] on button "Sync to HubSpot" at bounding box center [884, 341] width 196 height 35
